Goal: Task Accomplishment & Management: Use online tool/utility

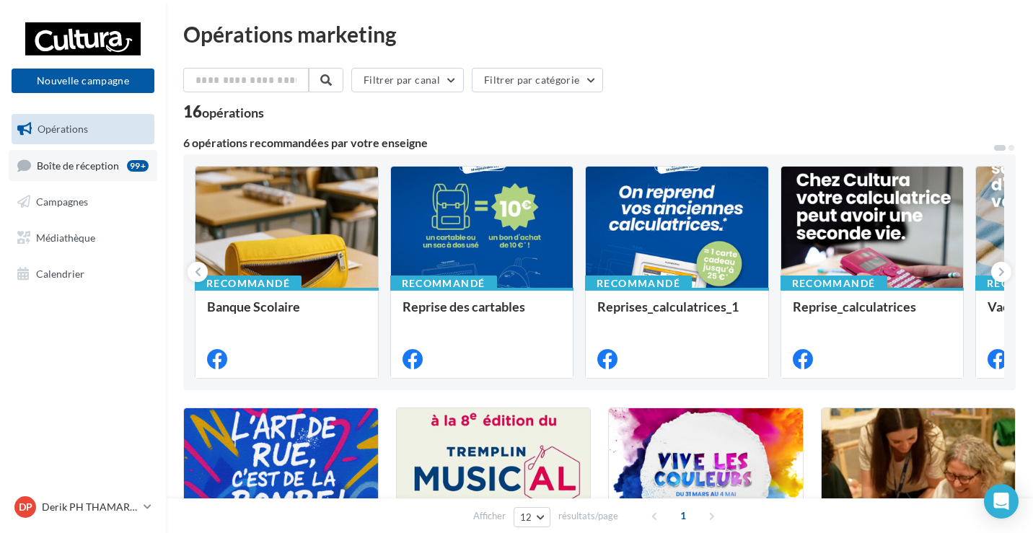
click at [100, 165] on span "Boîte de réception" at bounding box center [78, 165] width 82 height 12
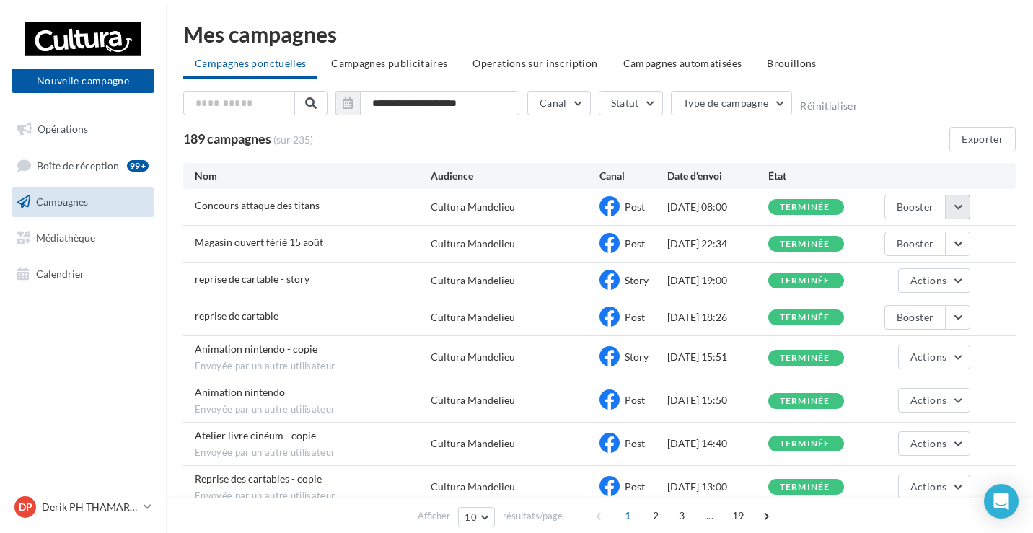
click at [962, 201] on button "button" at bounding box center [958, 207] width 25 height 25
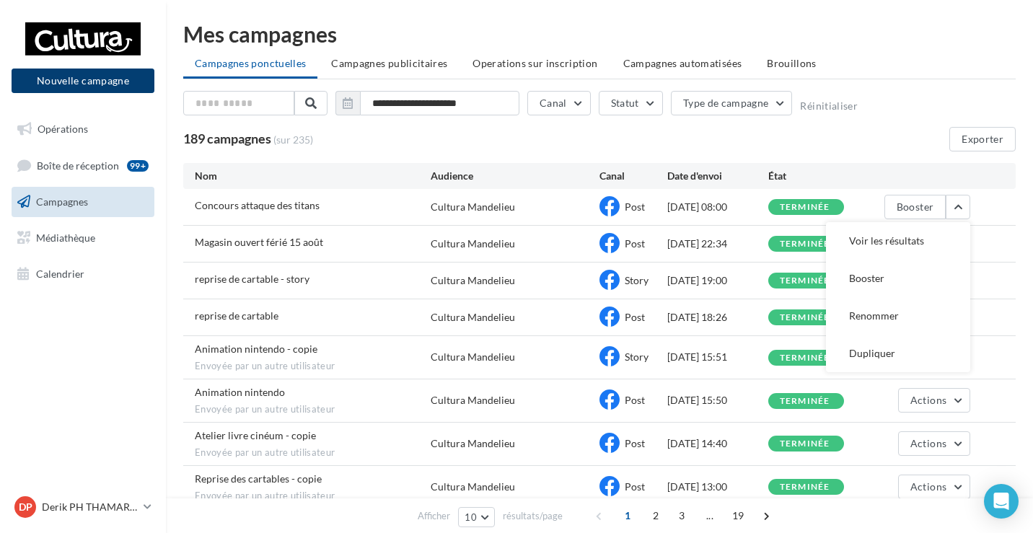
click at [87, 79] on button "Nouvelle campagne" at bounding box center [83, 81] width 143 height 25
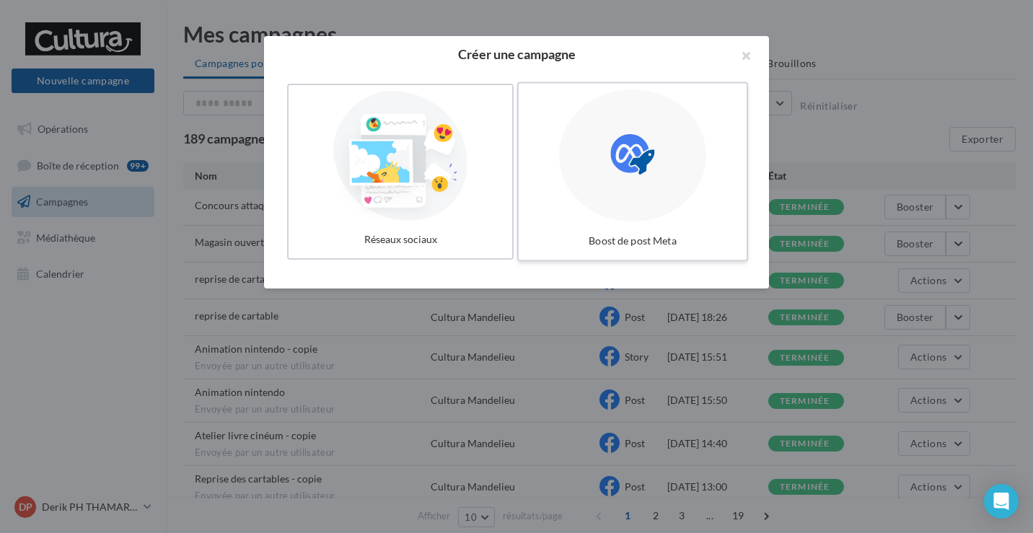
click at [559, 141] on label "Boost de post Meta" at bounding box center [632, 172] width 231 height 180
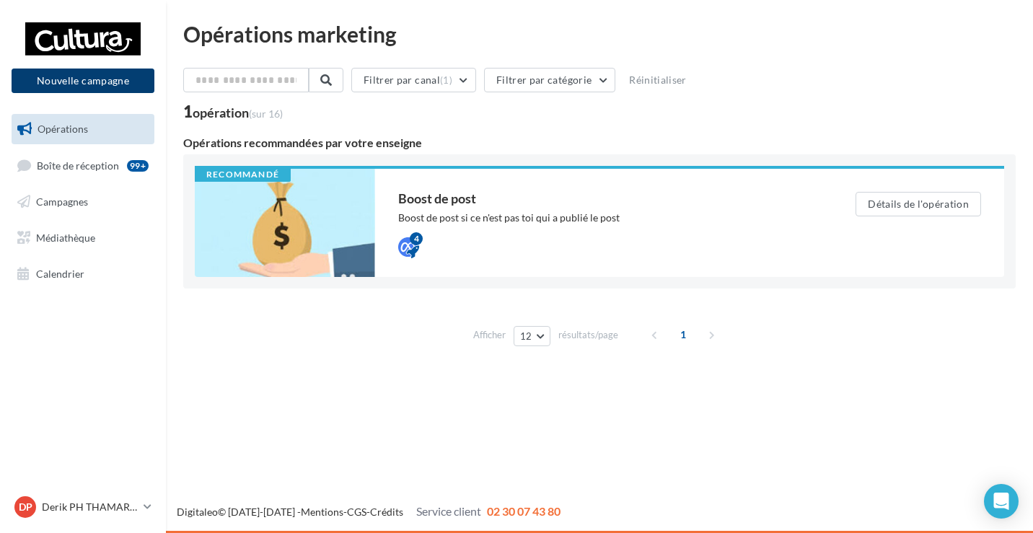
click at [103, 87] on button "Nouvelle campagne" at bounding box center [83, 81] width 143 height 25
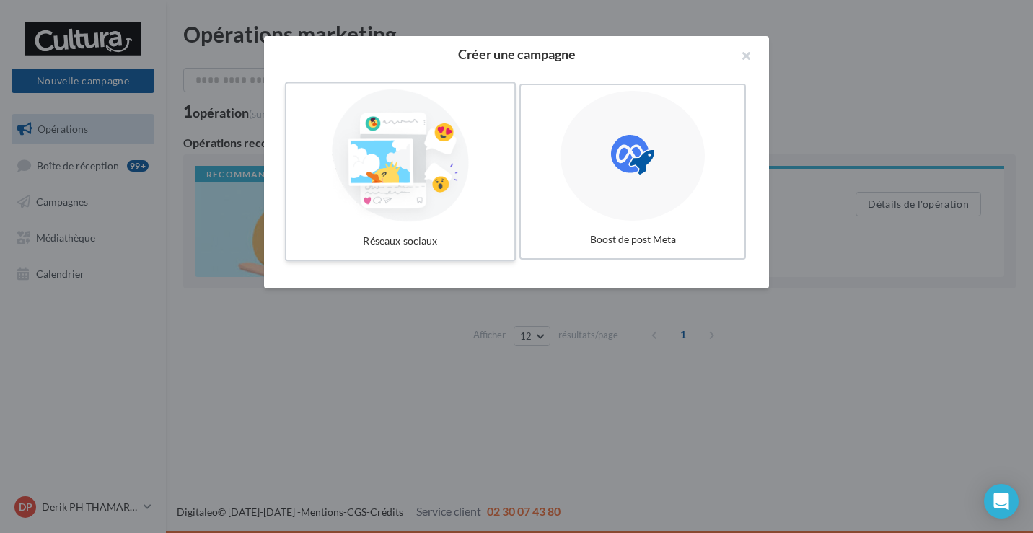
click at [376, 147] on div at bounding box center [400, 155] width 216 height 133
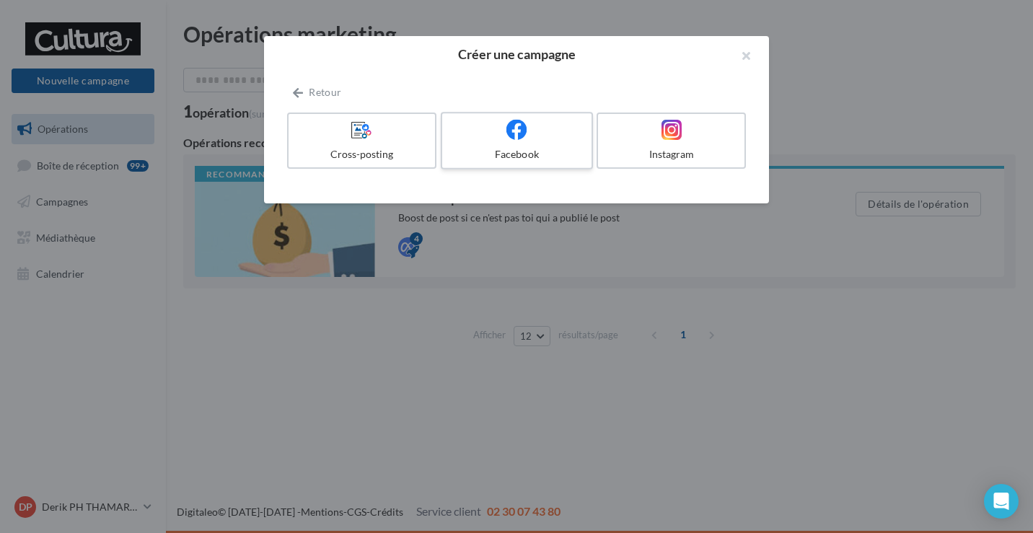
click at [536, 135] on div at bounding box center [516, 130] width 137 height 22
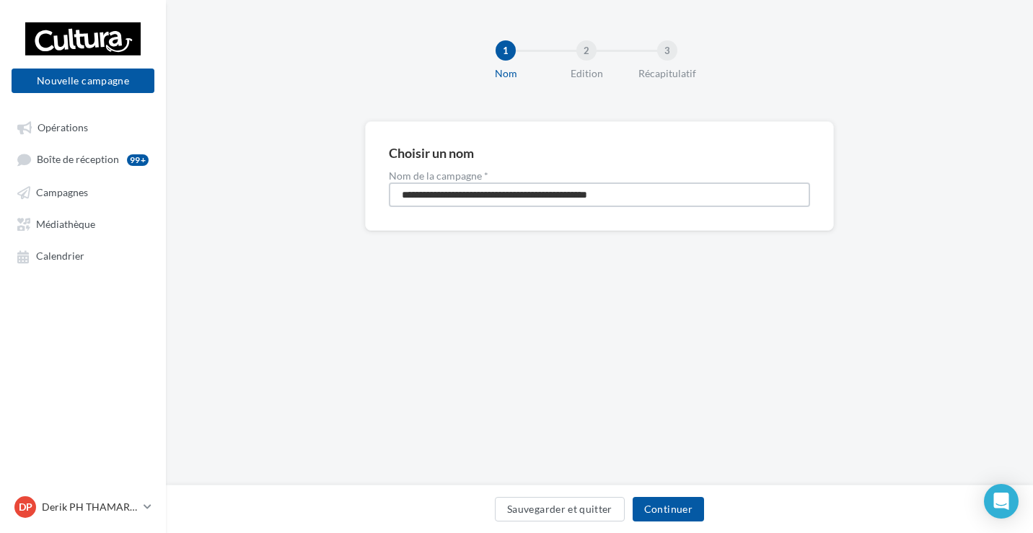
click at [521, 201] on input "**********" at bounding box center [599, 195] width 421 height 25
type input "**********"
click at [658, 511] on button "Continuer" at bounding box center [668, 509] width 71 height 25
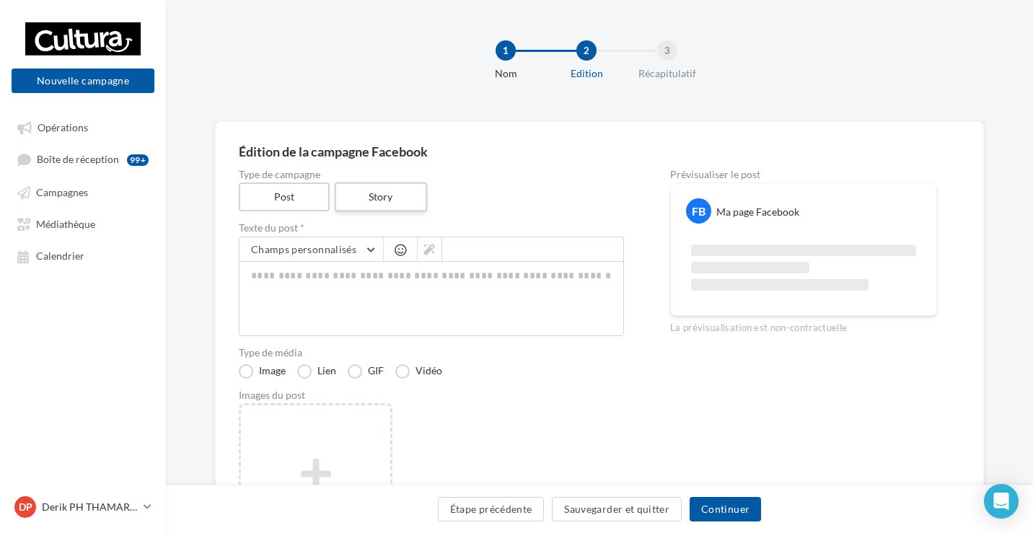
click at [367, 191] on label "Story" at bounding box center [380, 198] width 92 height 30
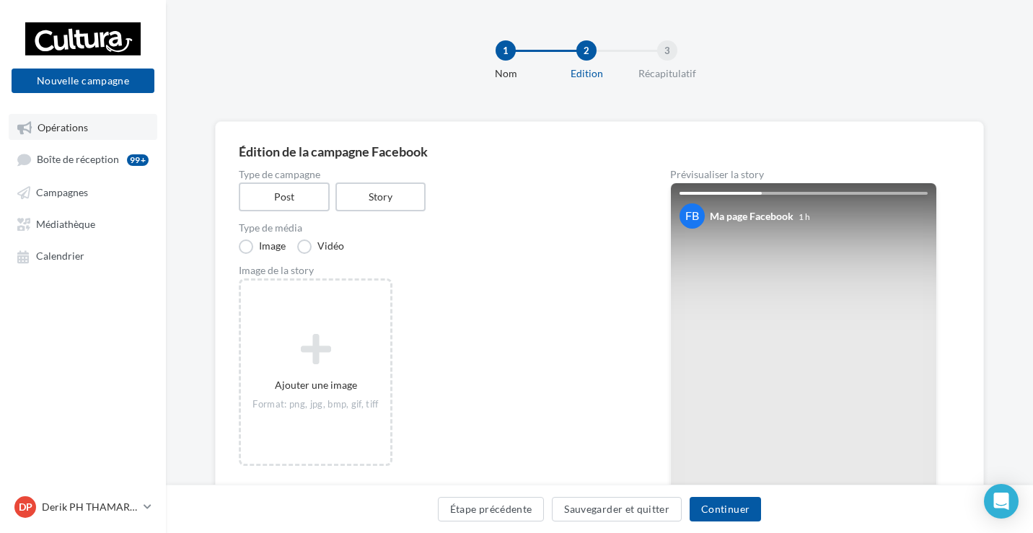
click at [90, 129] on link "Opérations" at bounding box center [83, 127] width 149 height 26
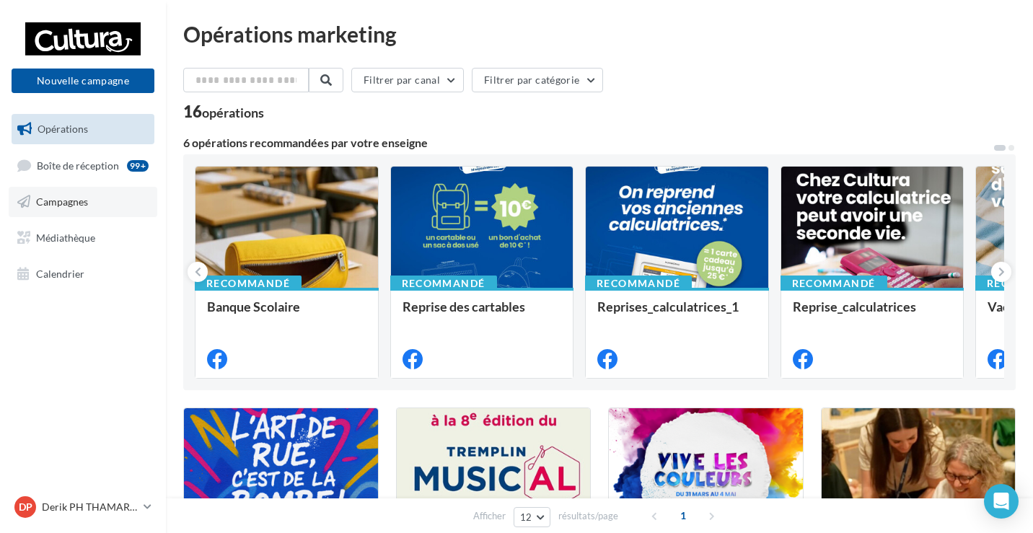
click at [84, 192] on link "Campagnes" at bounding box center [83, 202] width 149 height 30
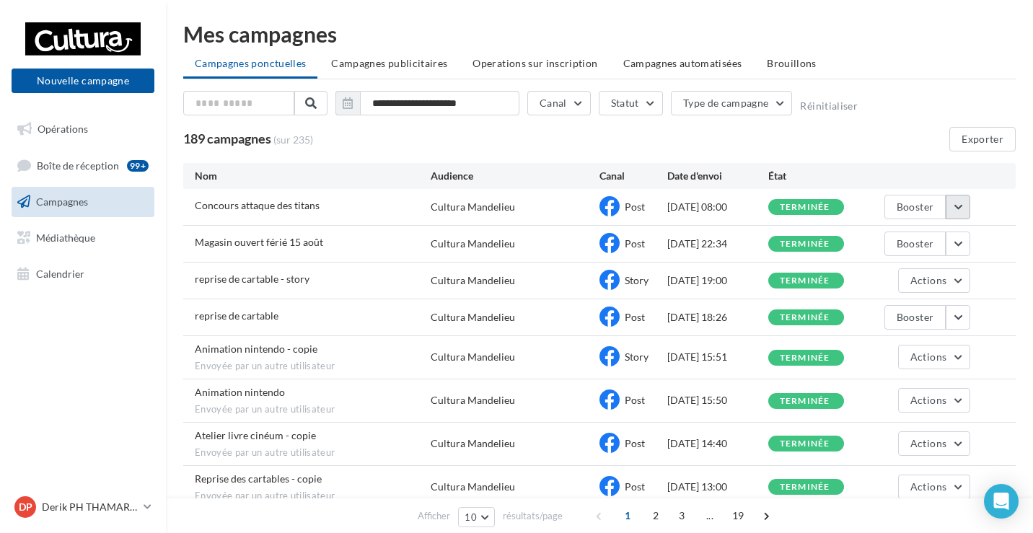
click at [955, 208] on button "button" at bounding box center [958, 207] width 25 height 25
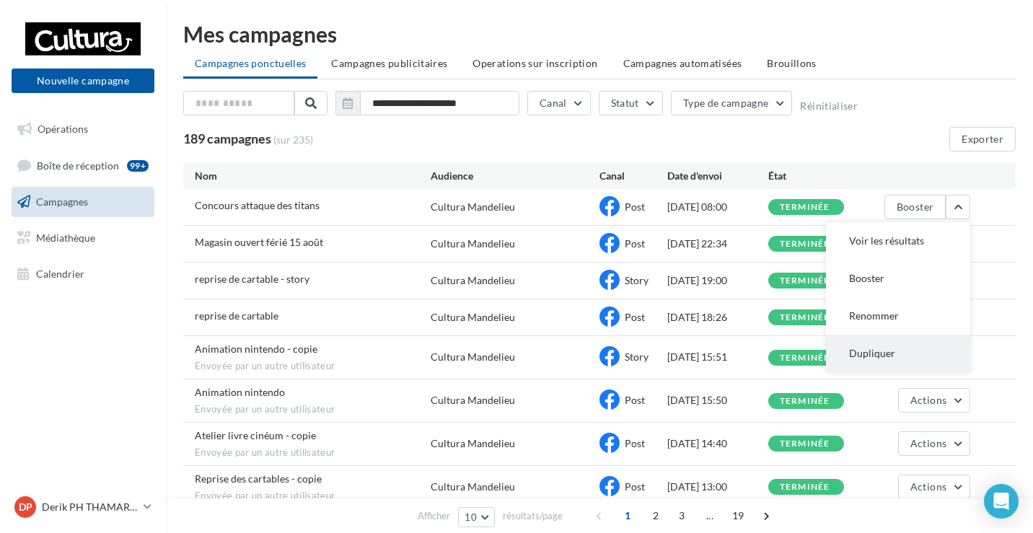
click at [882, 346] on button "Dupliquer" at bounding box center [898, 354] width 144 height 38
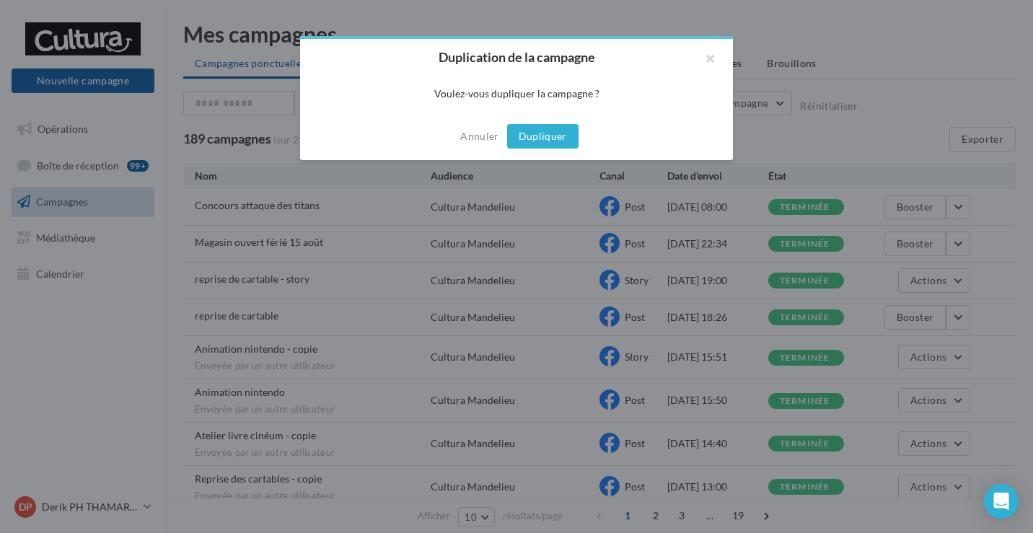
click at [527, 131] on button "Dupliquer" at bounding box center [542, 136] width 71 height 25
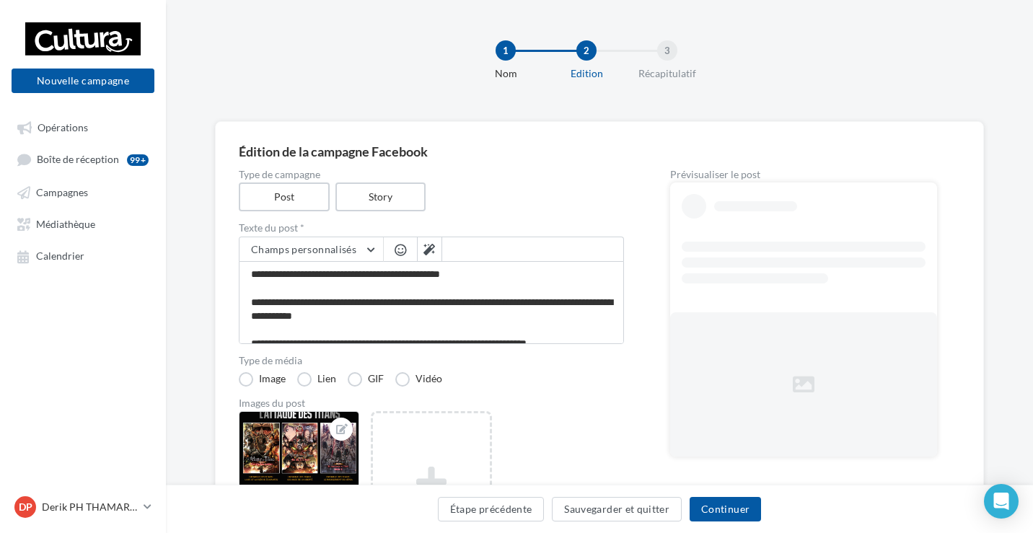
click at [368, 195] on label "Story" at bounding box center [381, 197] width 91 height 29
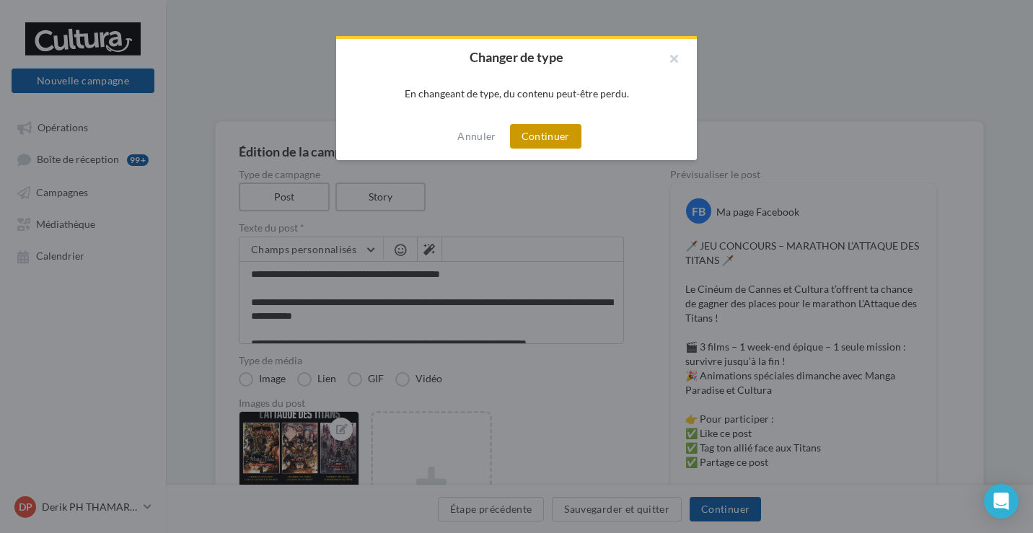
click at [532, 132] on button "Continuer" at bounding box center [545, 136] width 71 height 25
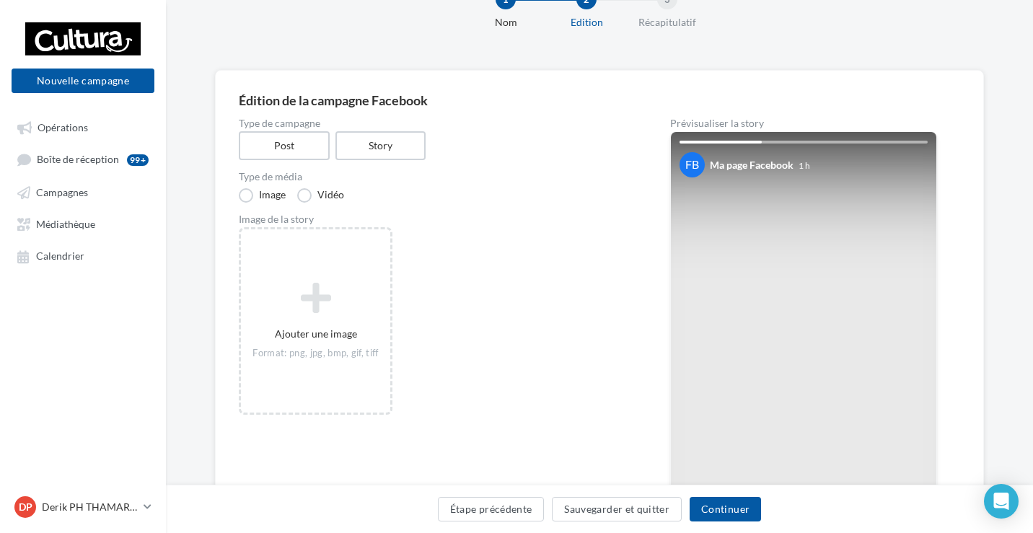
scroll to position [57, 0]
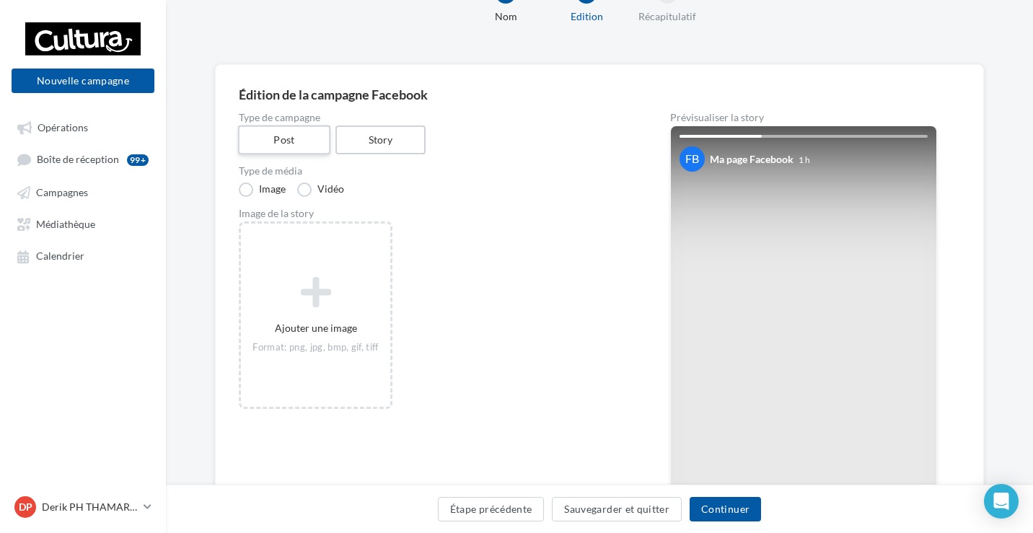
click at [276, 130] on label "Post" at bounding box center [284, 141] width 92 height 30
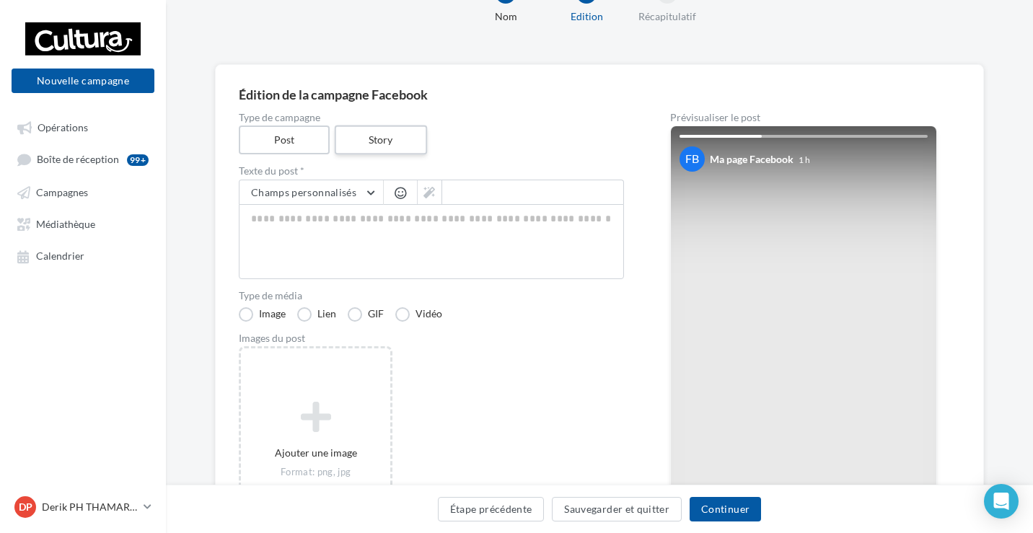
click at [362, 131] on label "Story" at bounding box center [380, 141] width 92 height 30
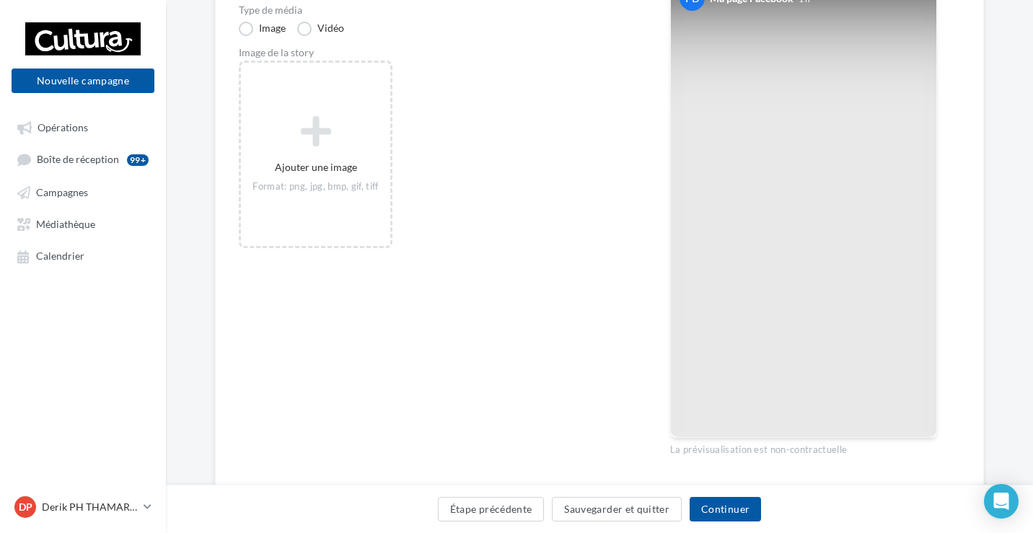
scroll to position [0, 0]
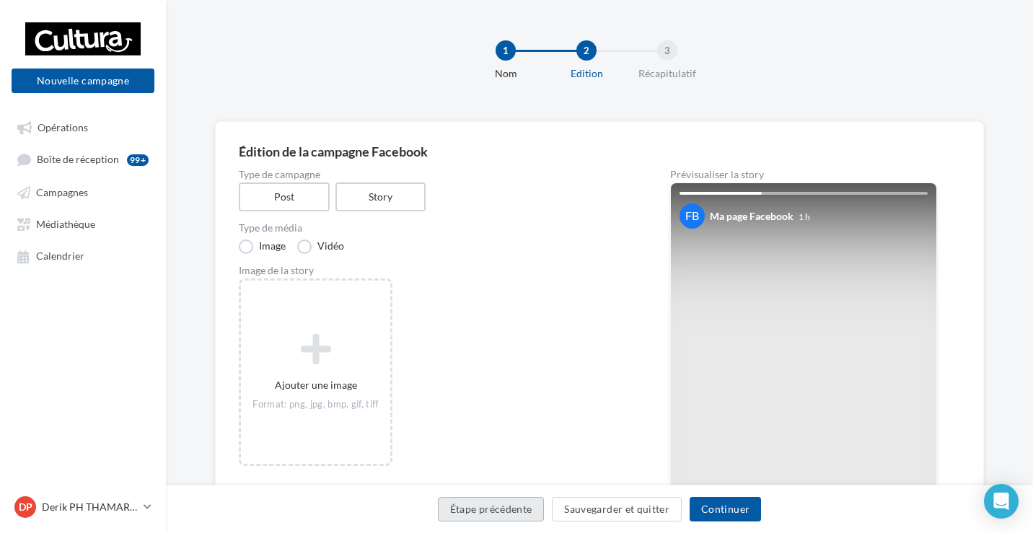
click at [505, 501] on button "Étape précédente" at bounding box center [491, 509] width 107 height 25
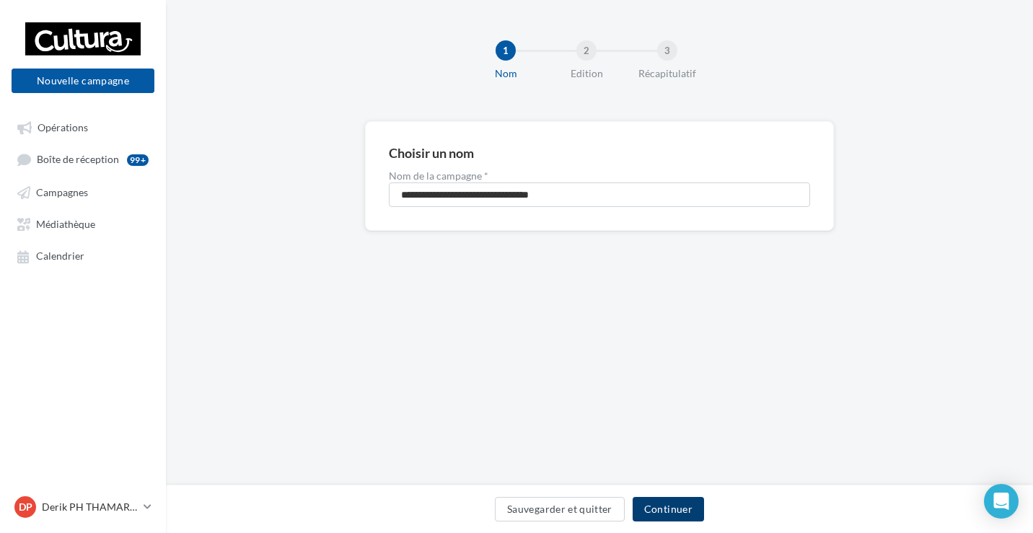
click at [667, 502] on button "Continuer" at bounding box center [668, 509] width 71 height 25
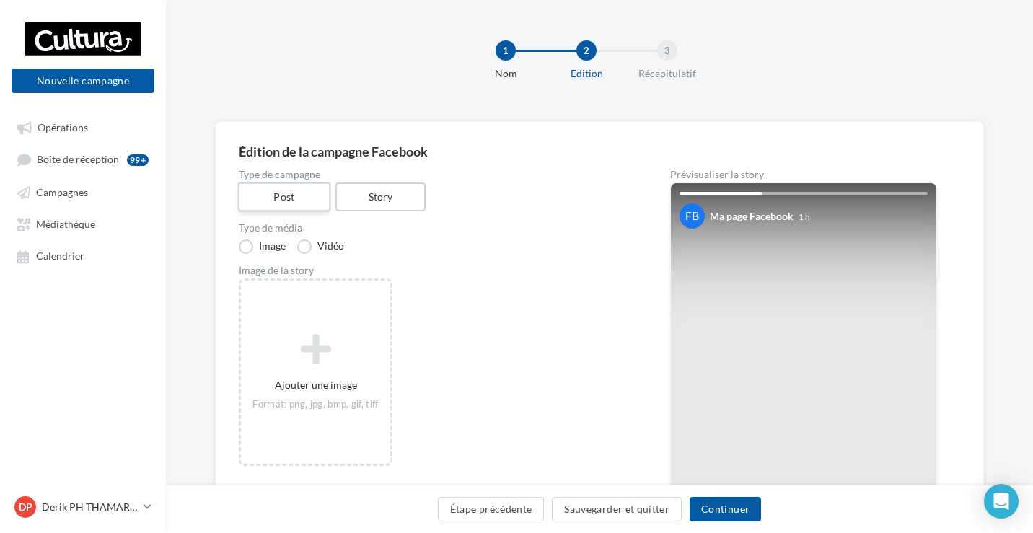
click at [275, 203] on label "Post" at bounding box center [284, 198] width 92 height 30
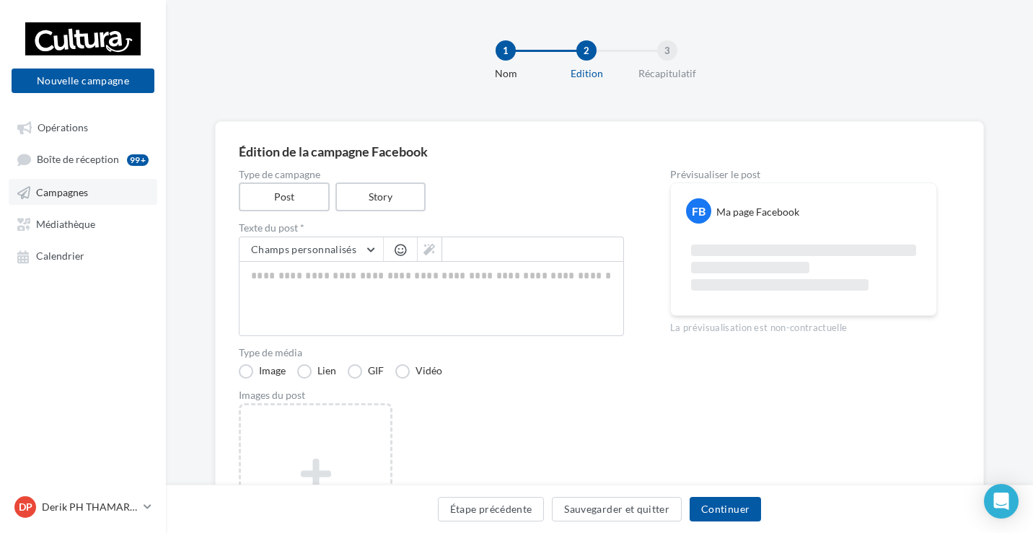
click at [74, 196] on span "Campagnes" at bounding box center [62, 192] width 52 height 12
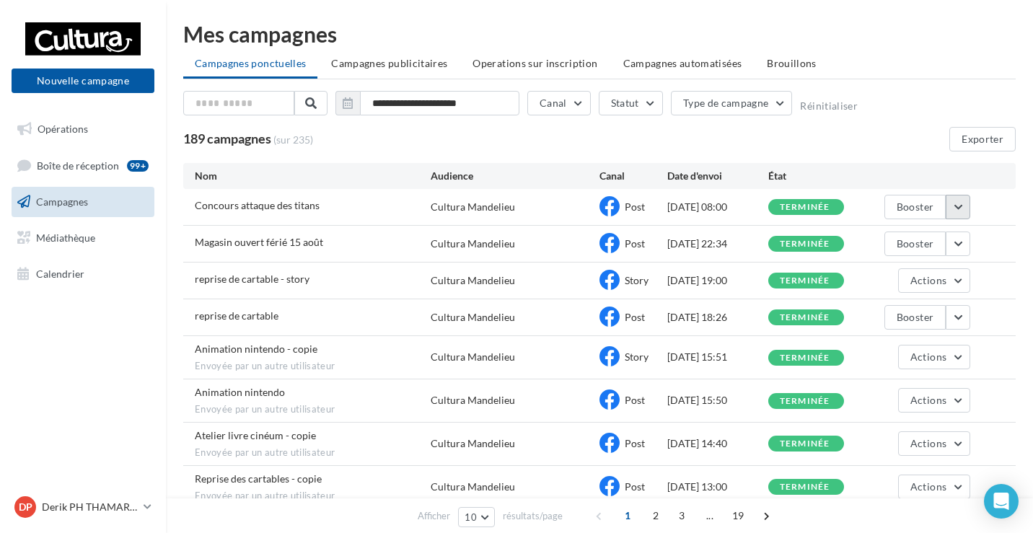
click at [952, 211] on button "button" at bounding box center [958, 207] width 25 height 25
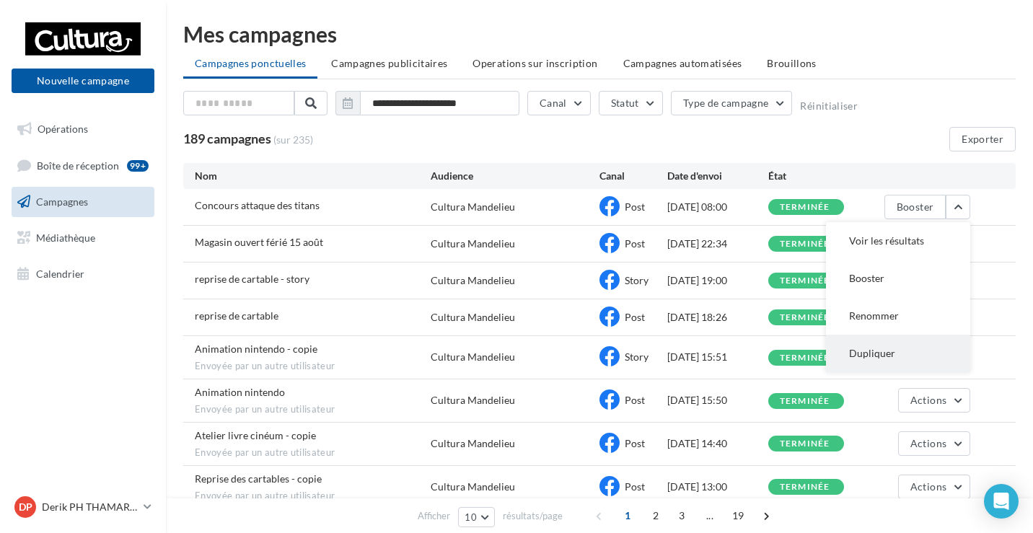
click at [885, 346] on button "Dupliquer" at bounding box center [898, 354] width 144 height 38
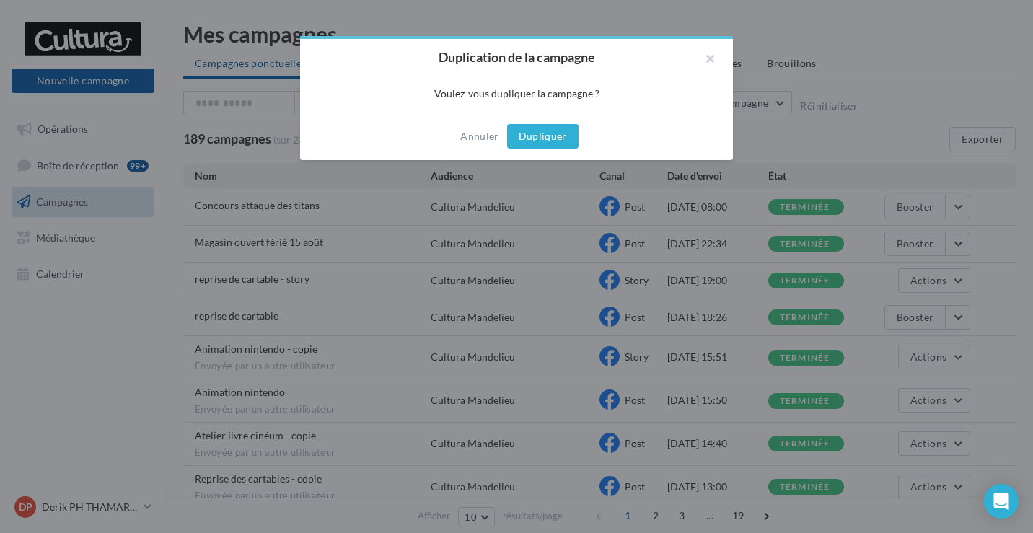
click at [565, 133] on button "Dupliquer" at bounding box center [542, 136] width 71 height 25
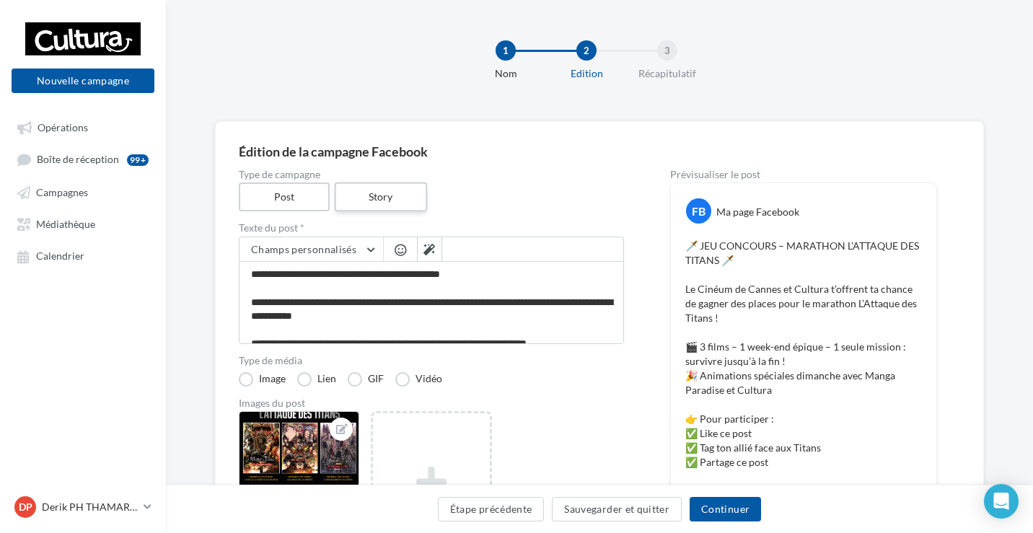
click at [395, 197] on label "Story" at bounding box center [380, 198] width 92 height 30
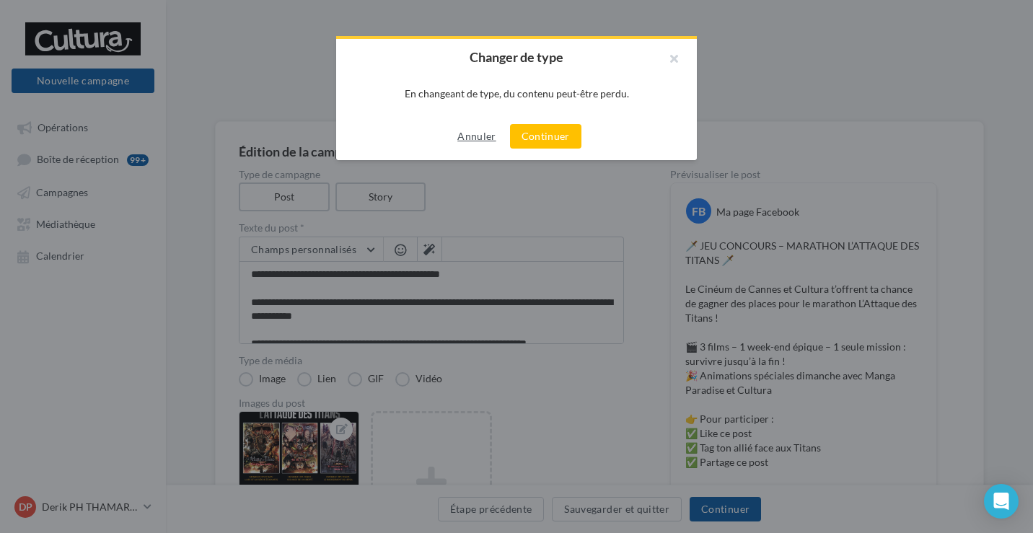
click at [474, 133] on button "Annuler" at bounding box center [477, 136] width 50 height 17
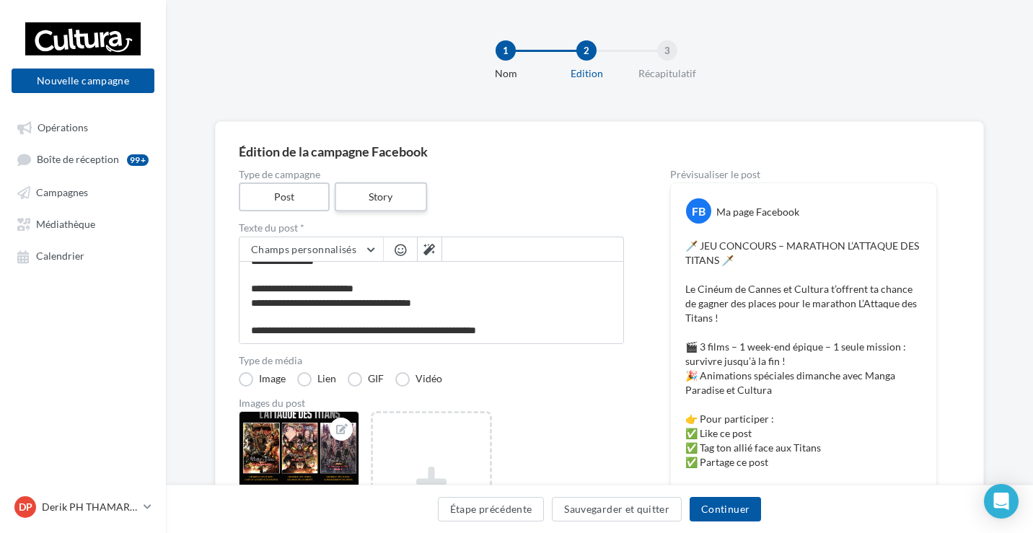
click at [354, 201] on label "Story" at bounding box center [380, 198] width 92 height 30
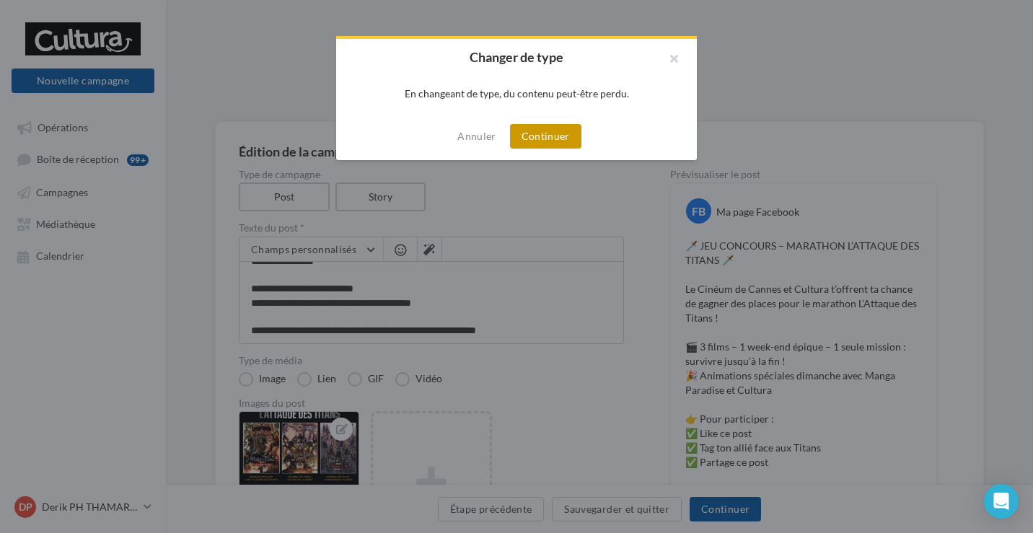
click at [553, 133] on button "Continuer" at bounding box center [545, 136] width 71 height 25
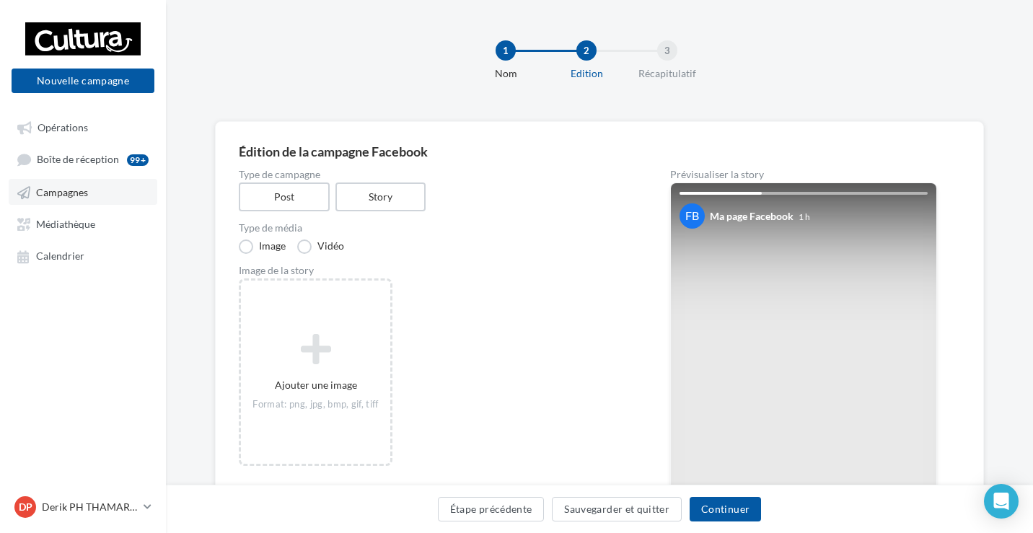
click at [53, 193] on span "Campagnes" at bounding box center [62, 192] width 52 height 12
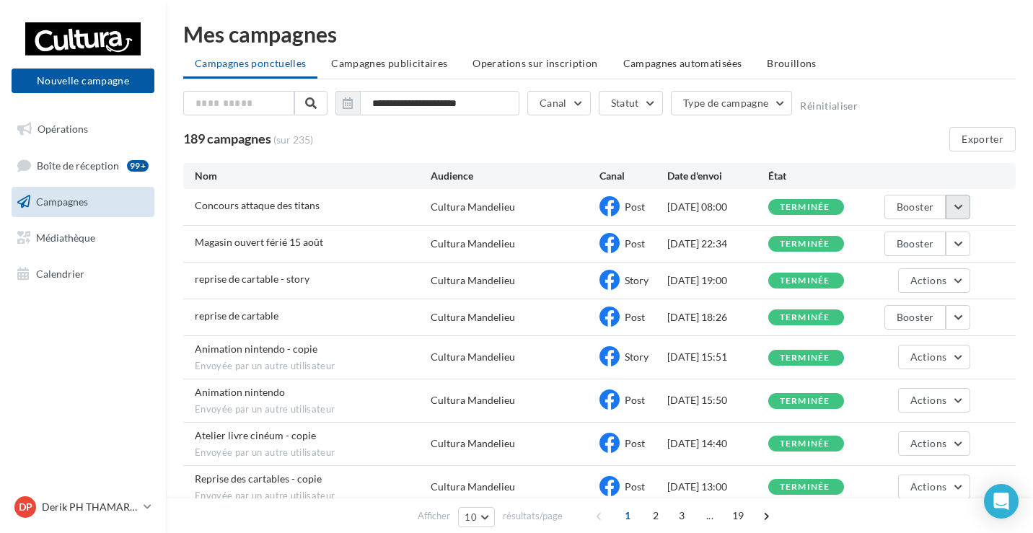
click at [964, 208] on button "button" at bounding box center [958, 207] width 25 height 25
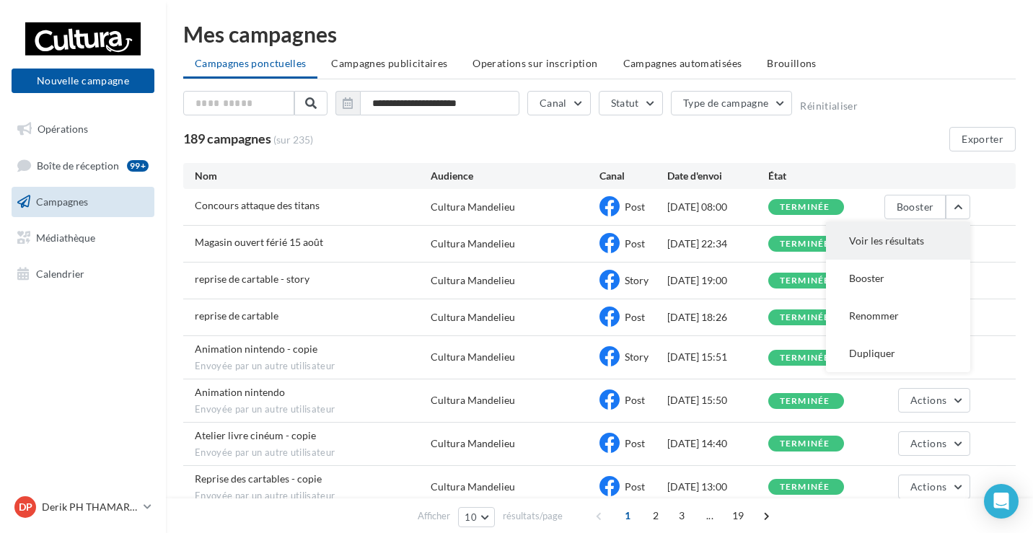
click at [880, 243] on button "Voir les résultats" at bounding box center [898, 241] width 144 height 38
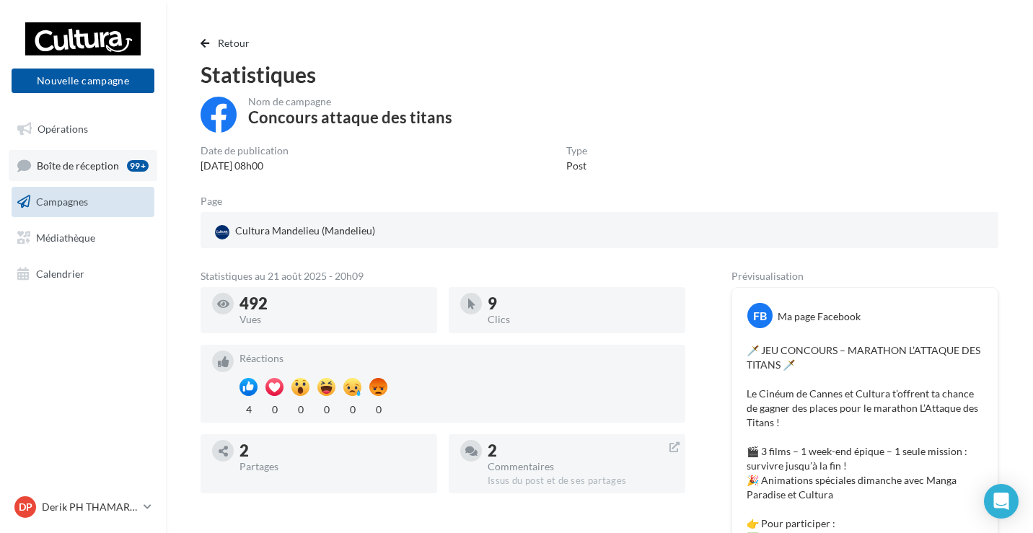
click at [93, 158] on link "Boîte de réception 99+" at bounding box center [83, 165] width 149 height 31
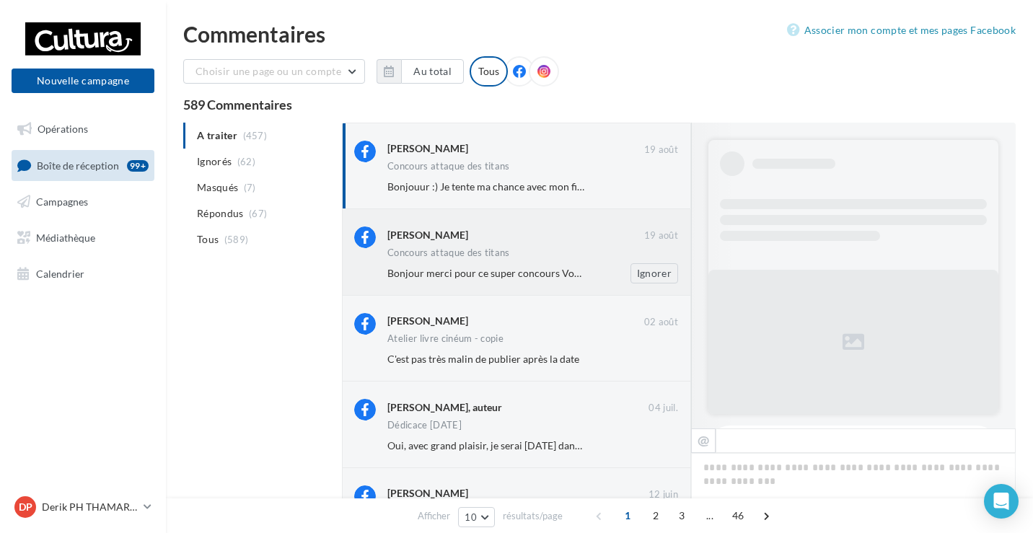
click at [421, 237] on div "[PERSON_NAME]" at bounding box center [427, 235] width 81 height 14
click at [481, 171] on div "Concours attaque des titans" at bounding box center [448, 166] width 123 height 9
